Goal: Information Seeking & Learning: Learn about a topic

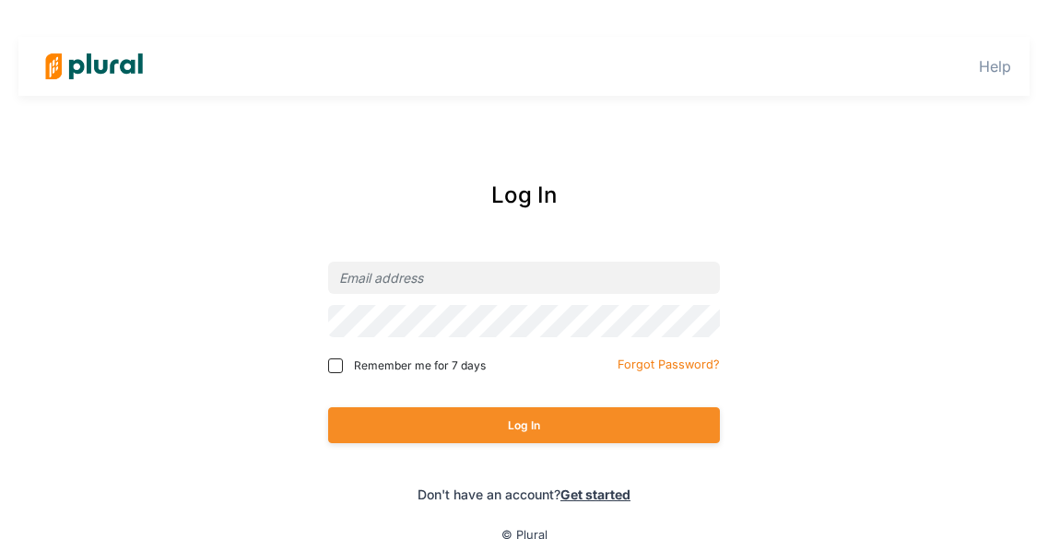
click at [100, 427] on div "Log In Remember me for 7 days Forgot Password? Log In Don't have an account? Ge…" at bounding box center [524, 341] width 949 height 362
click at [504, 261] on div at bounding box center [524, 277] width 392 height 43
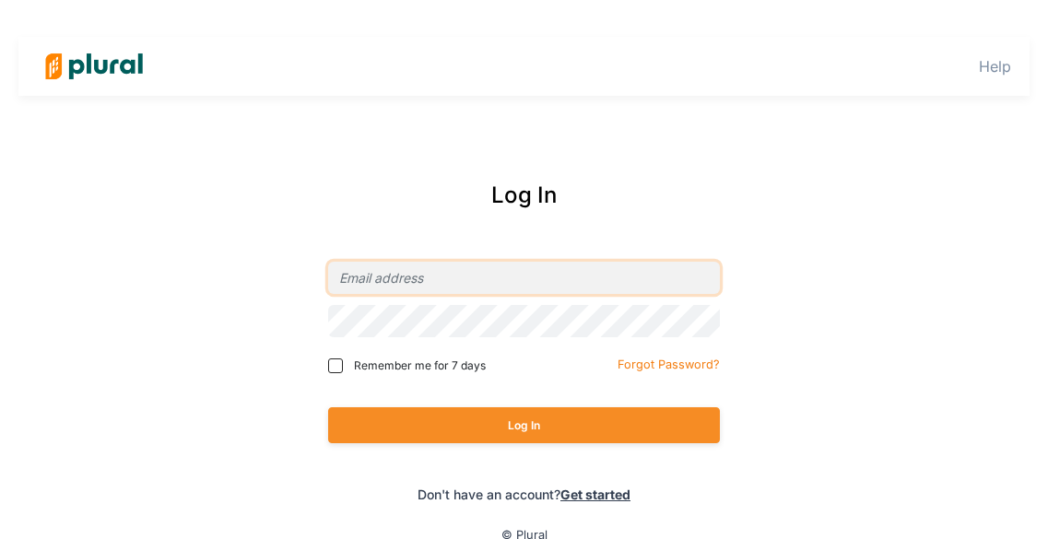
click at [500, 267] on input "email" at bounding box center [524, 278] width 392 height 32
type input "B"
type input "[EMAIL_ADDRESS][PERSON_NAME][DOMAIN_NAME]"
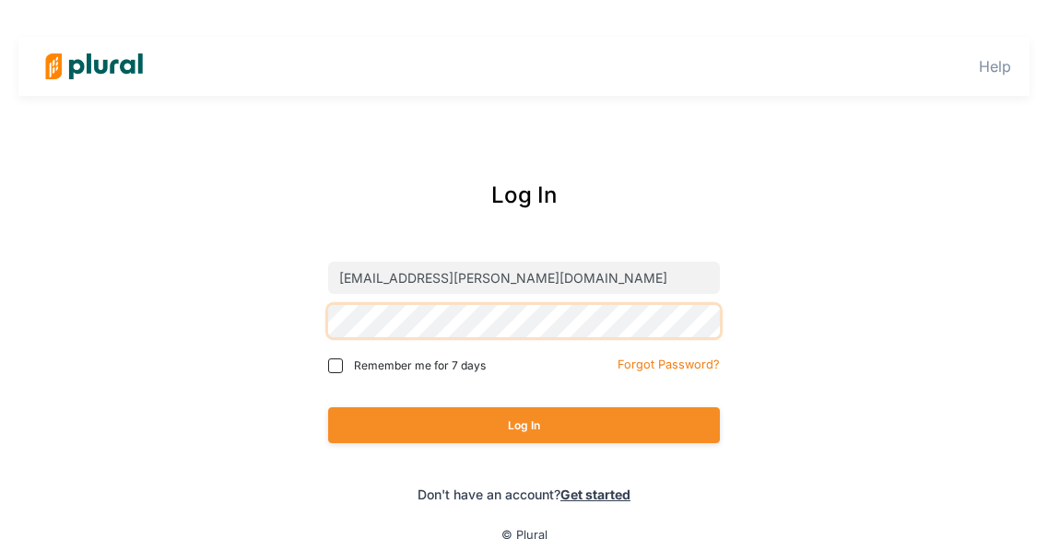
click at [328, 407] on button "Log In" at bounding box center [524, 425] width 392 height 36
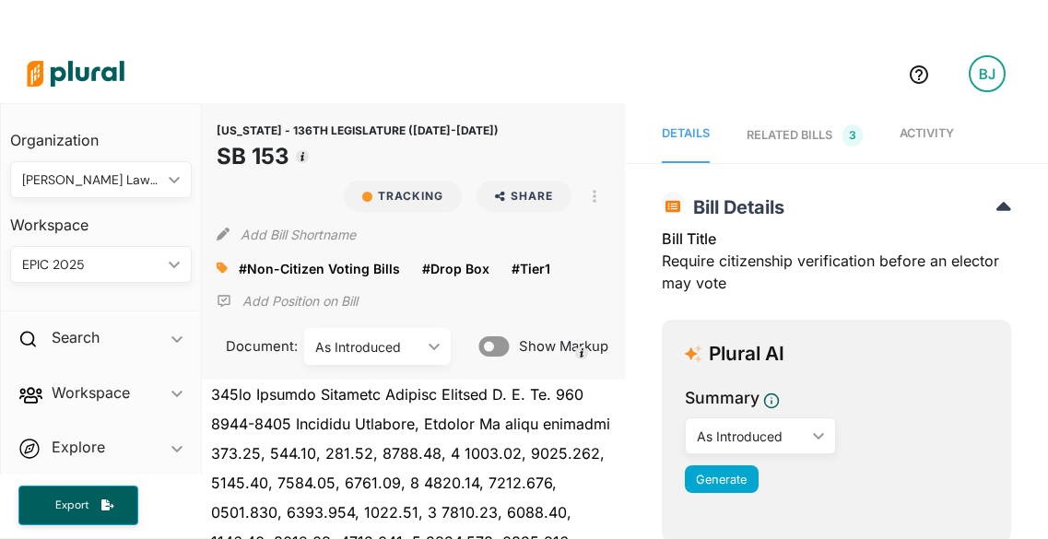
click at [102, 66] on img at bounding box center [75, 73] width 129 height 65
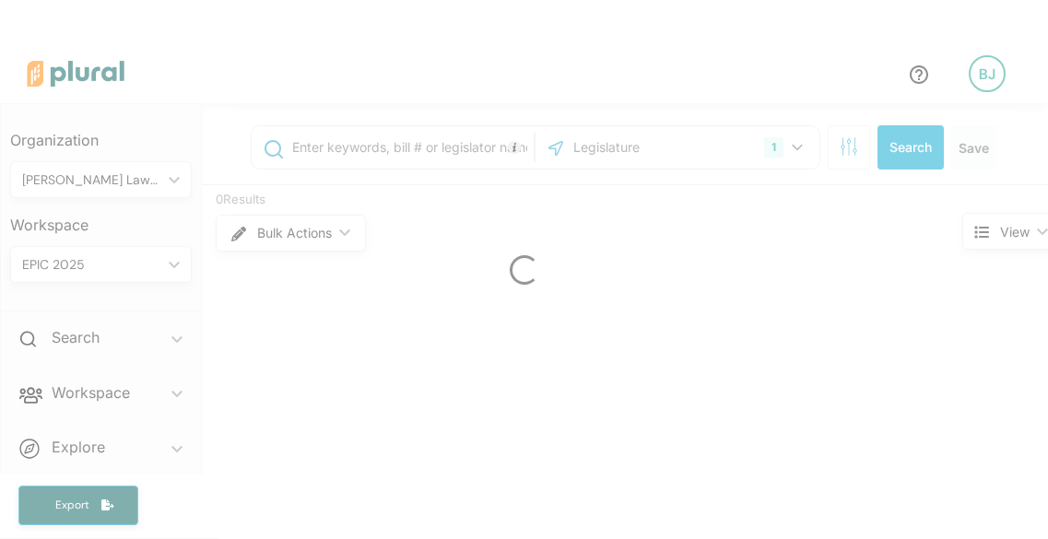
drag, startPoint x: 102, startPoint y: 66, endPoint x: 159, endPoint y: 297, distance: 237.4
click at [159, 297] on div at bounding box center [524, 269] width 1048 height 539
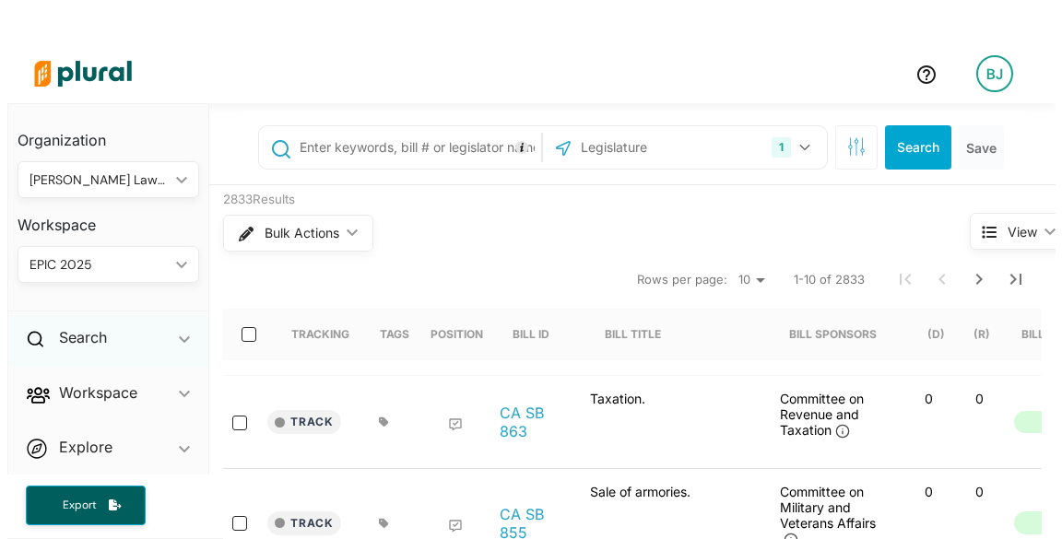
scroll to position [177, 0]
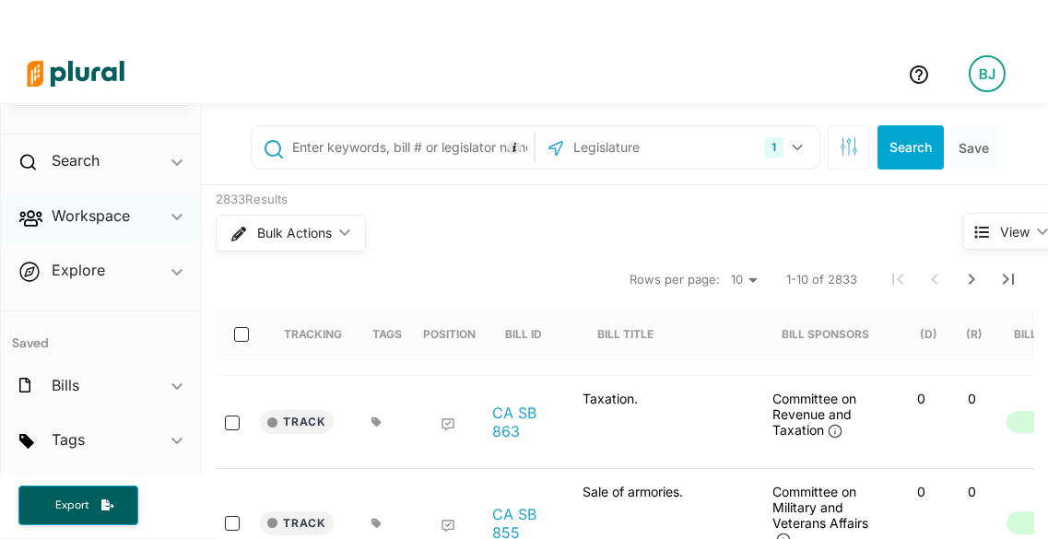
click at [132, 216] on div "Workspace ic_keyboard_arrow_down" at bounding box center [101, 220] width 200 height 50
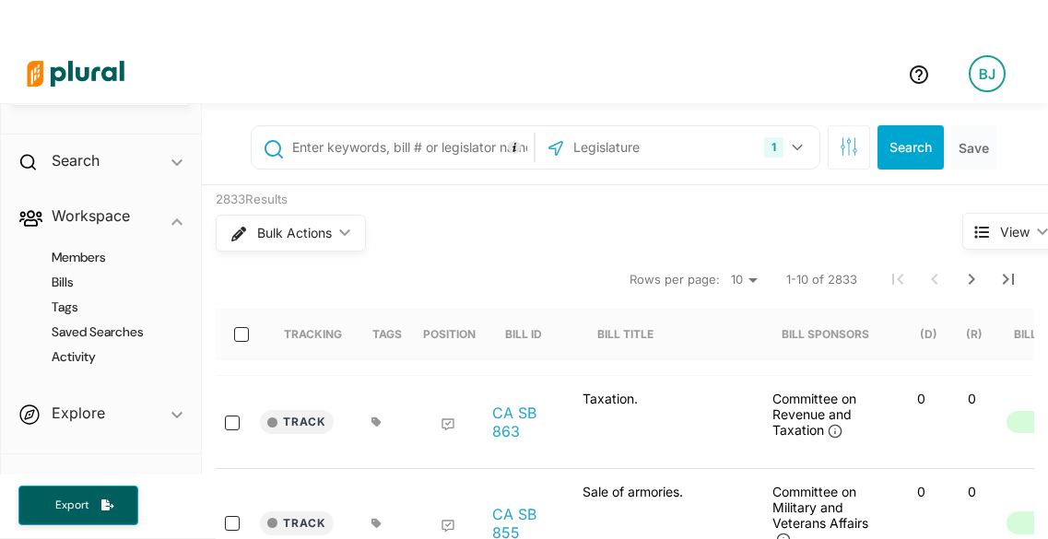
drag, startPoint x: 91, startPoint y: 271, endPoint x: 22, endPoint y: 314, distance: 81.6
click at [22, 314] on div "Members Bills Tags Saved Searches Activity" at bounding box center [101, 315] width 200 height 143
click at [71, 283] on h4 "Bills" at bounding box center [106, 283] width 154 height 18
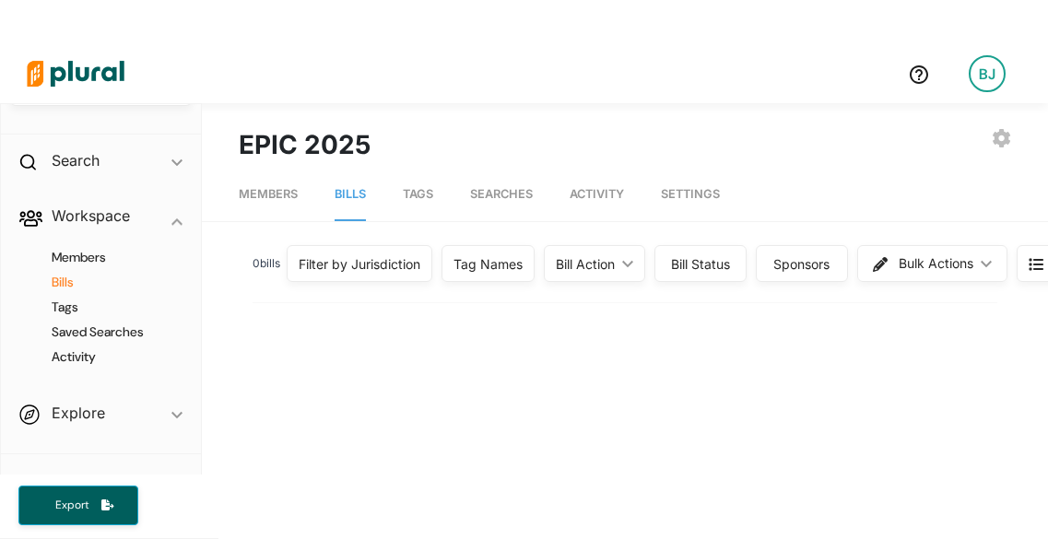
click at [71, 283] on h4 "Bills" at bounding box center [106, 283] width 154 height 18
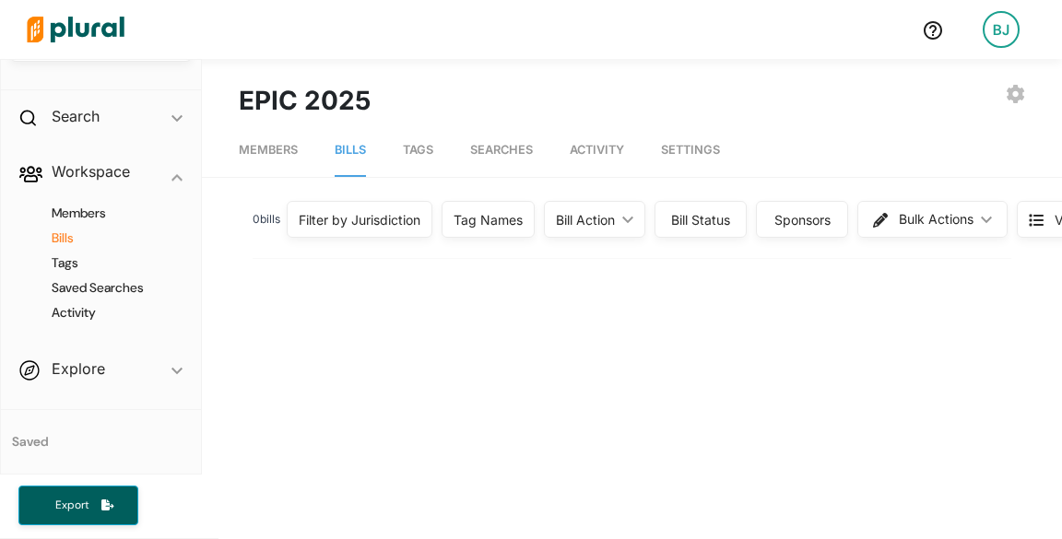
click at [66, 236] on h4 "Bills" at bounding box center [106, 239] width 154 height 18
click at [341, 153] on span "Bills" at bounding box center [350, 150] width 31 height 14
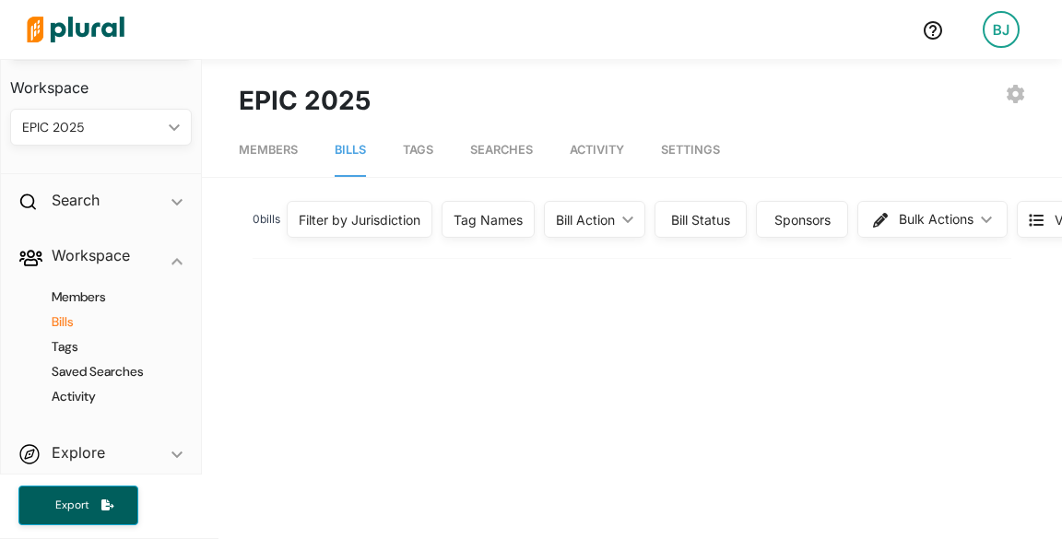
scroll to position [116, 0]
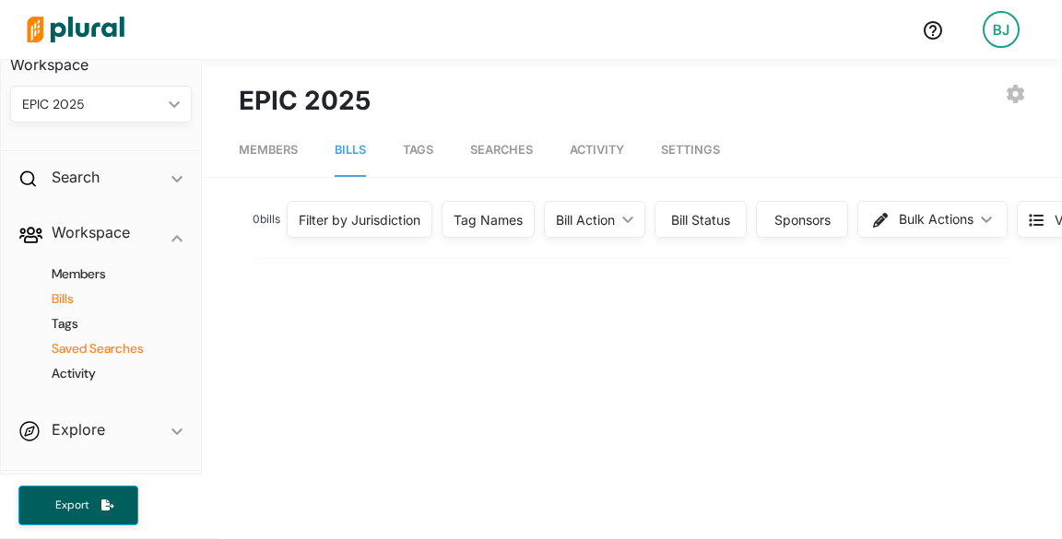
click at [106, 347] on h4 "Saved Searches" at bounding box center [106, 349] width 154 height 18
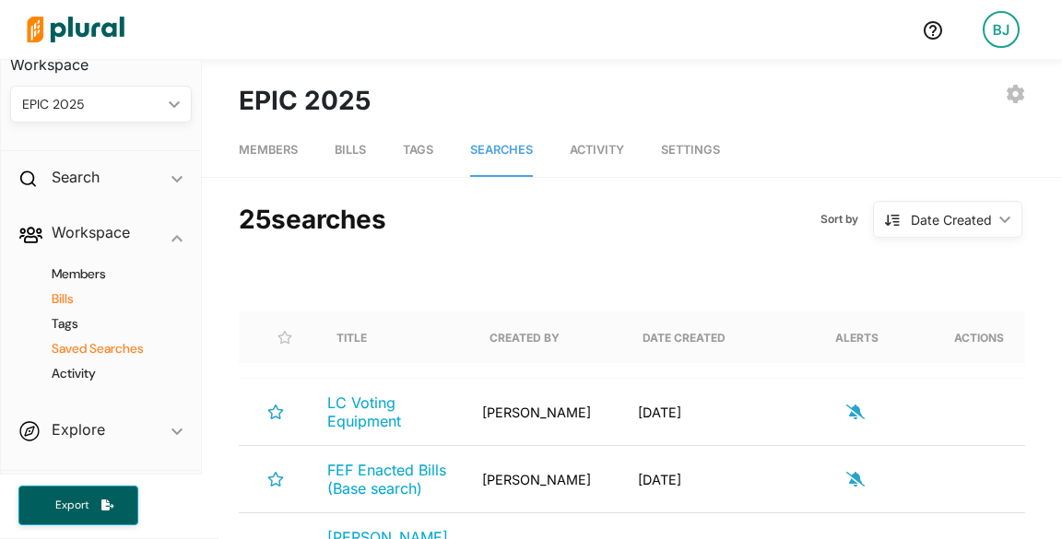
click at [71, 296] on h4 "Bills" at bounding box center [106, 299] width 154 height 18
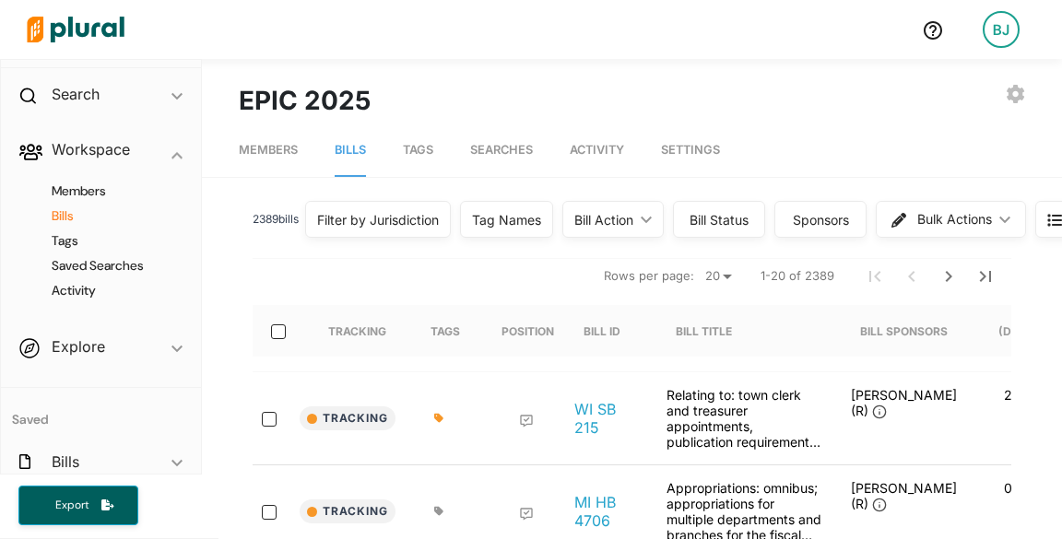
scroll to position [239, 0]
